Goal: Task Accomplishment & Management: Manage account settings

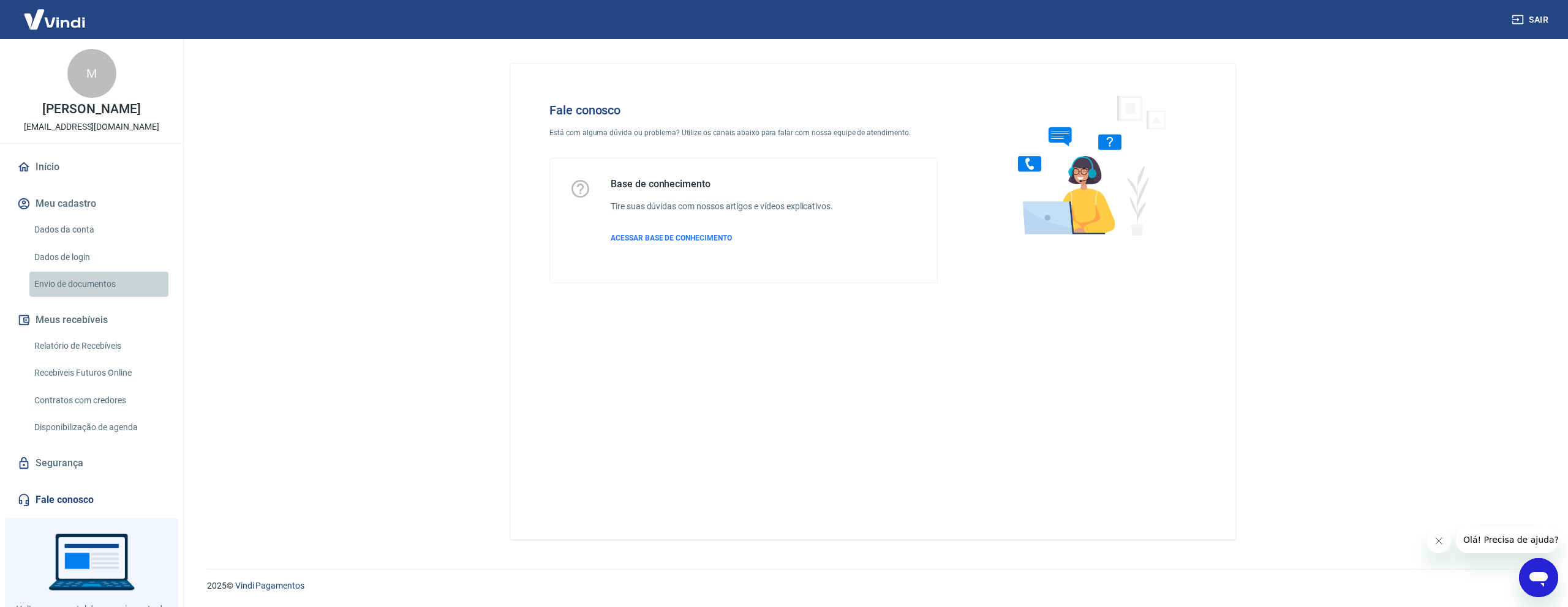
click at [67, 297] on link "Envio de documentos" at bounding box center [99, 284] width 139 height 25
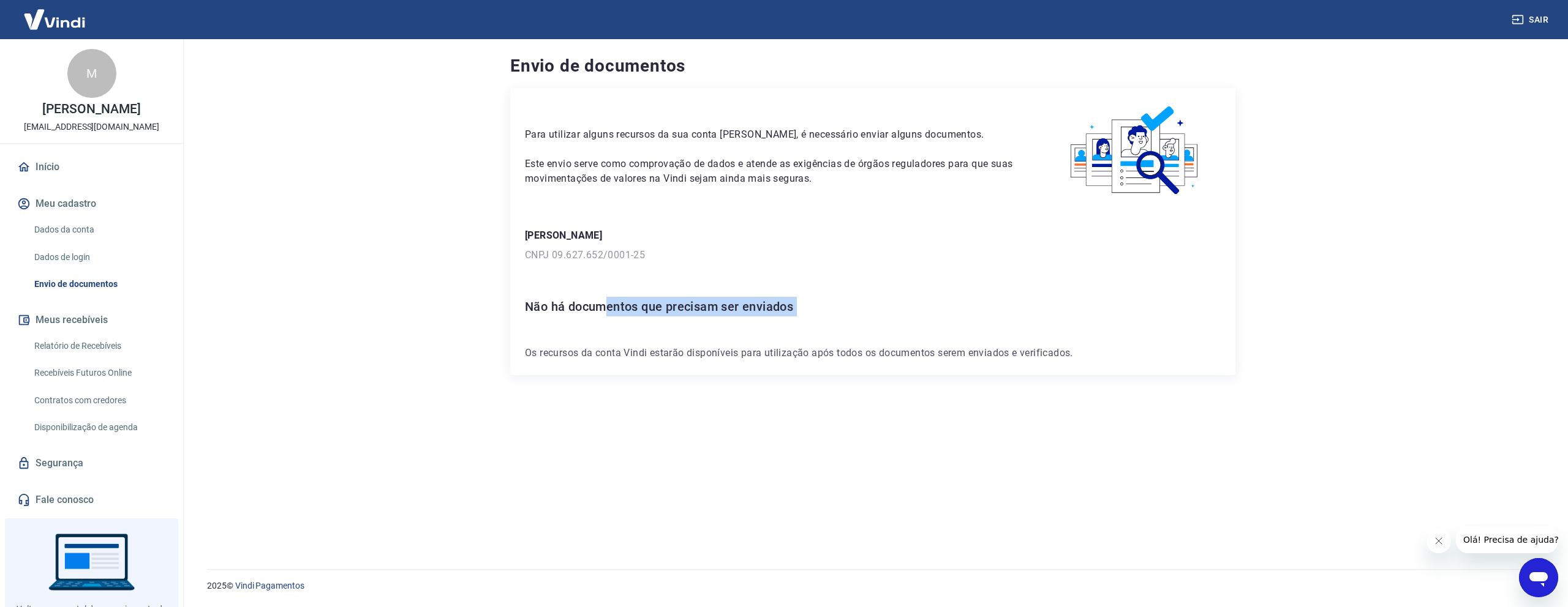
drag, startPoint x: 604, startPoint y: 314, endPoint x: 947, endPoint y: 329, distance: 343.3
click at [934, 329] on div "Para utilizar alguns recursos da sua conta [PERSON_NAME], é necessário enviar a…" at bounding box center [873, 232] width 725 height 287
click at [87, 240] on link "Dados da conta" at bounding box center [99, 230] width 139 height 25
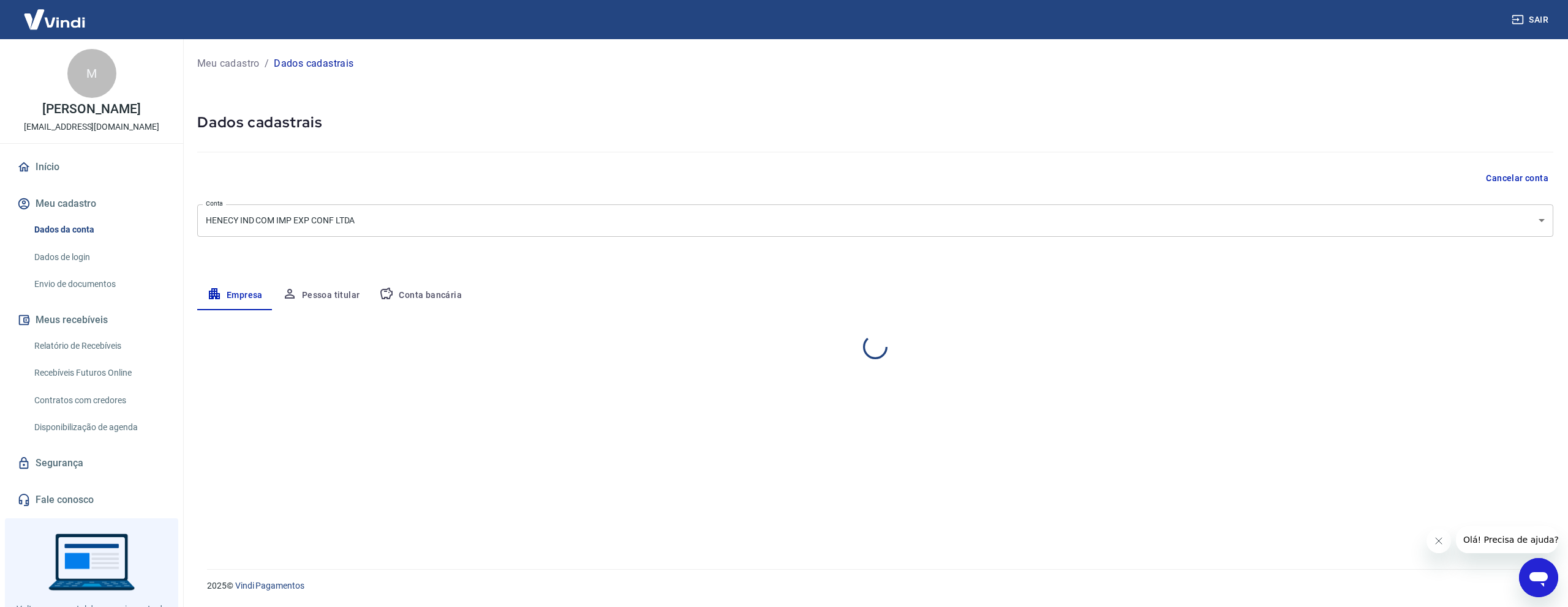
select select "SP"
select select "business"
click at [412, 295] on button "Conta bancária" at bounding box center [420, 295] width 102 height 29
select select "1"
click at [120, 297] on link "Envio de documentos" at bounding box center [99, 284] width 139 height 25
